Goal: Information Seeking & Learning: Find contact information

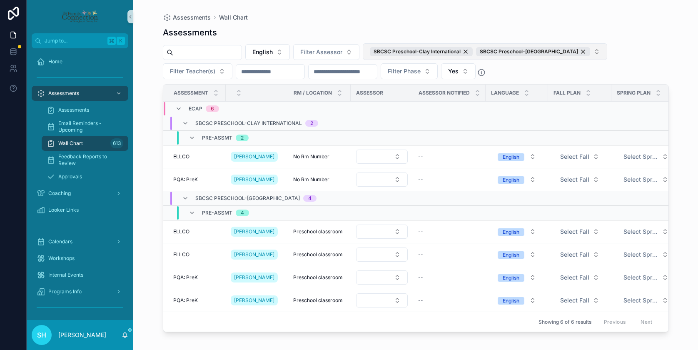
scroll to position [0, 0]
click at [181, 153] on span "ELLCO" at bounding box center [181, 156] width 16 height 7
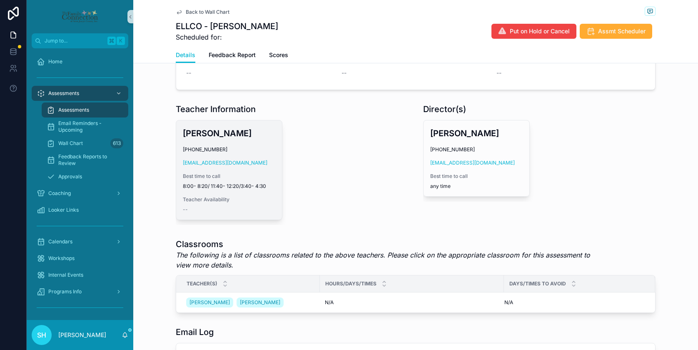
scroll to position [304, 0]
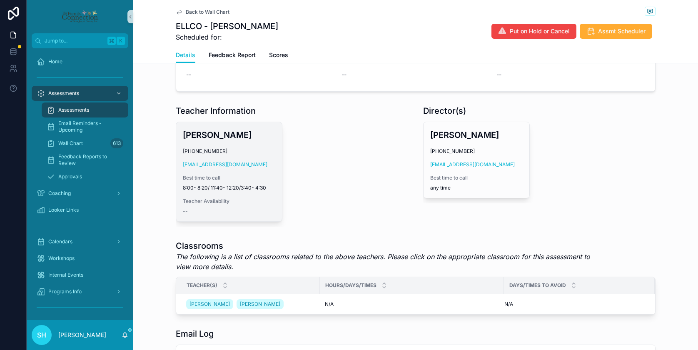
click at [250, 147] on div "[PERSON_NAME] [PHONE_NUMBER] [EMAIL_ADDRESS][DOMAIN_NAME] Best time to call 8:0…" at bounding box center [229, 171] width 106 height 99
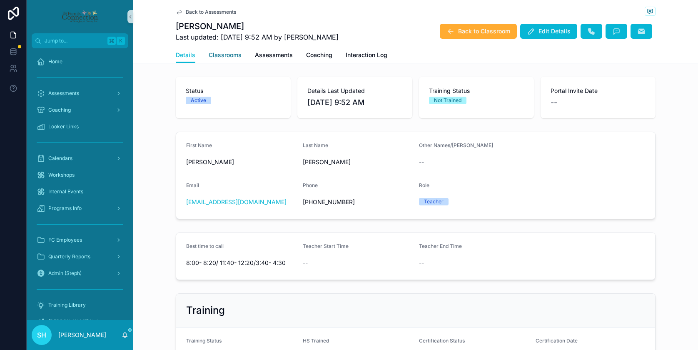
click at [231, 55] on span "Classrooms" at bounding box center [225, 55] width 33 height 8
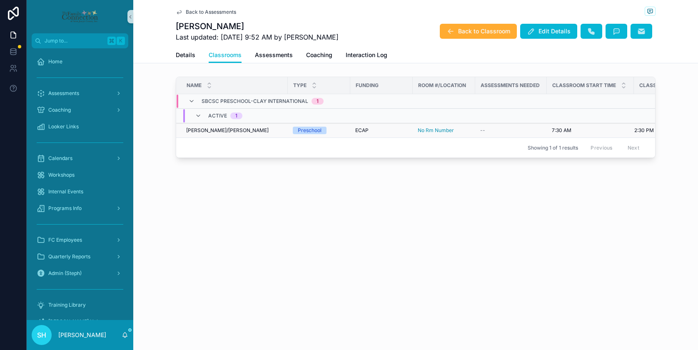
click at [213, 130] on span "[PERSON_NAME]/[PERSON_NAME]" at bounding box center [227, 130] width 82 height 7
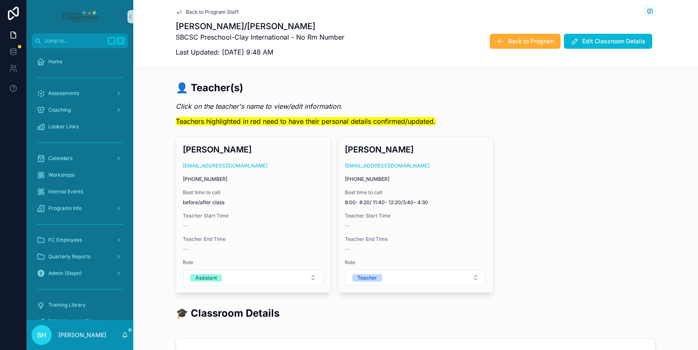
click at [195, 8] on div "Back to Program Staff" at bounding box center [416, 12] width 480 height 10
click at [195, 12] on span "Back to Program Staff" at bounding box center [212, 12] width 53 height 7
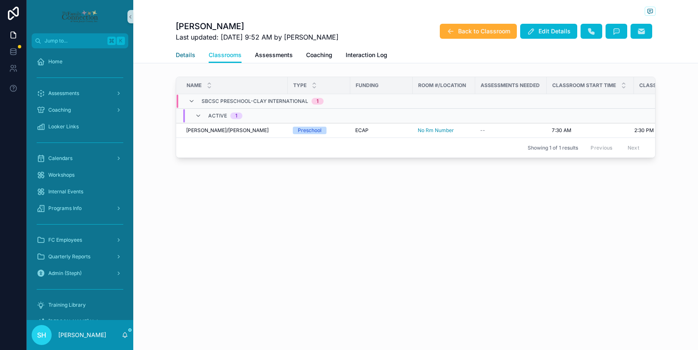
click at [189, 56] on span "Details" at bounding box center [186, 55] width 20 height 8
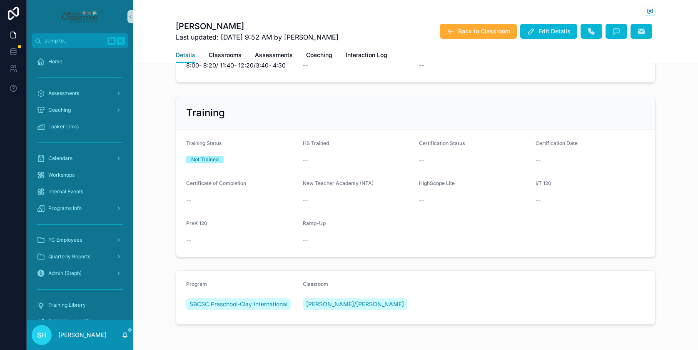
scroll to position [229, 0]
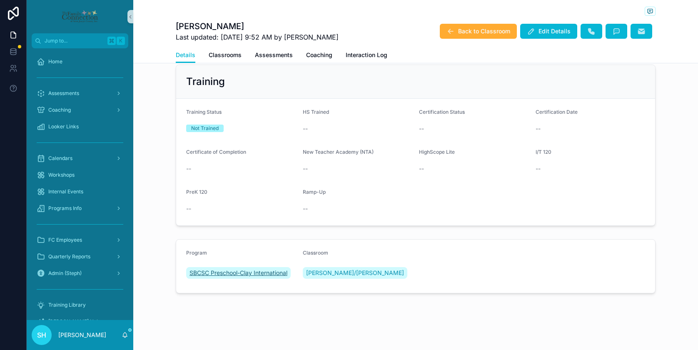
click at [210, 273] on span "SBCSC Preschool-Clay International" at bounding box center [238, 273] width 98 height 8
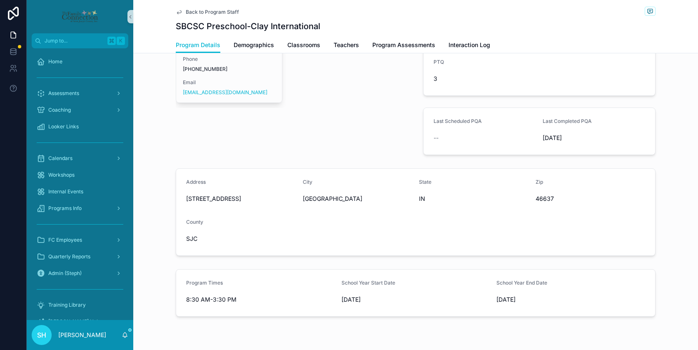
scroll to position [210, 0]
